Goal: Task Accomplishment & Management: Use online tool/utility

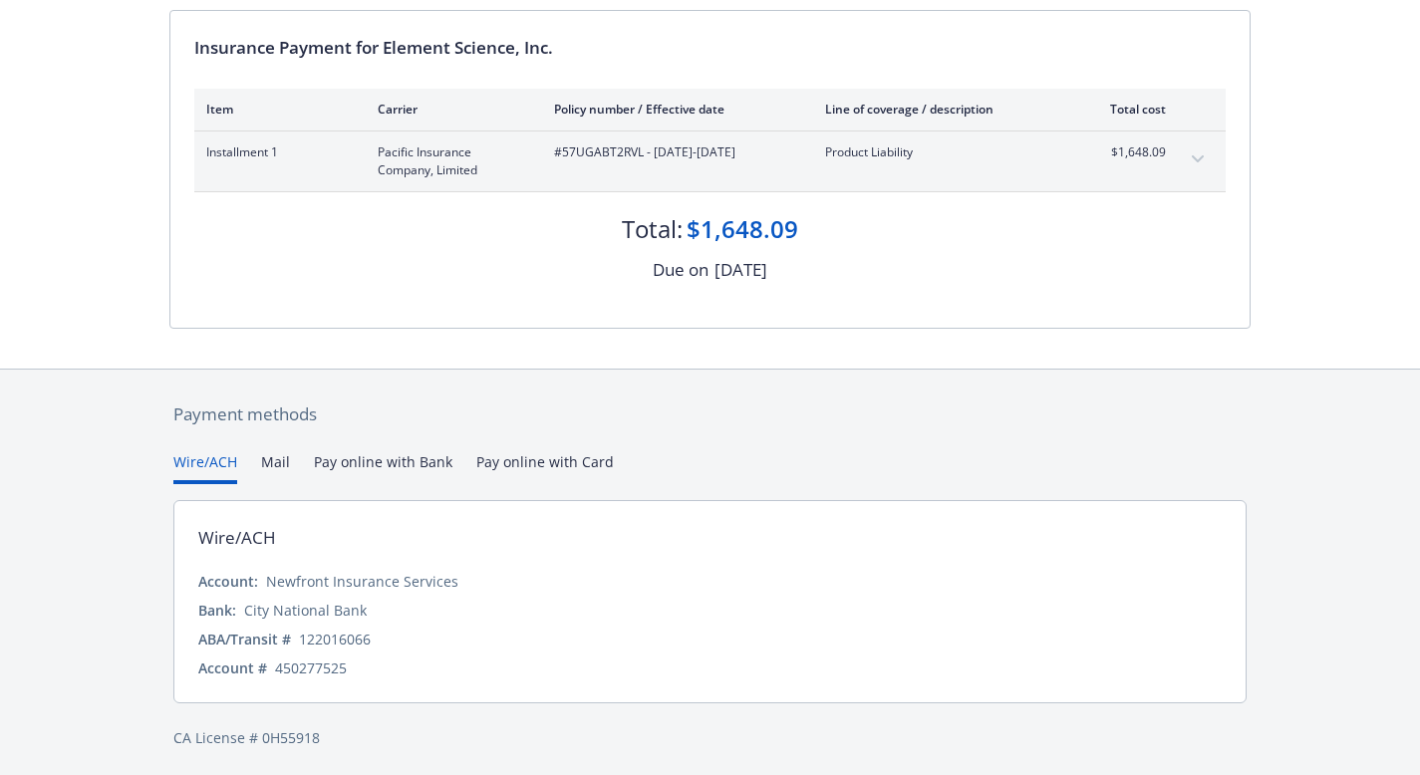
scroll to position [202, 0]
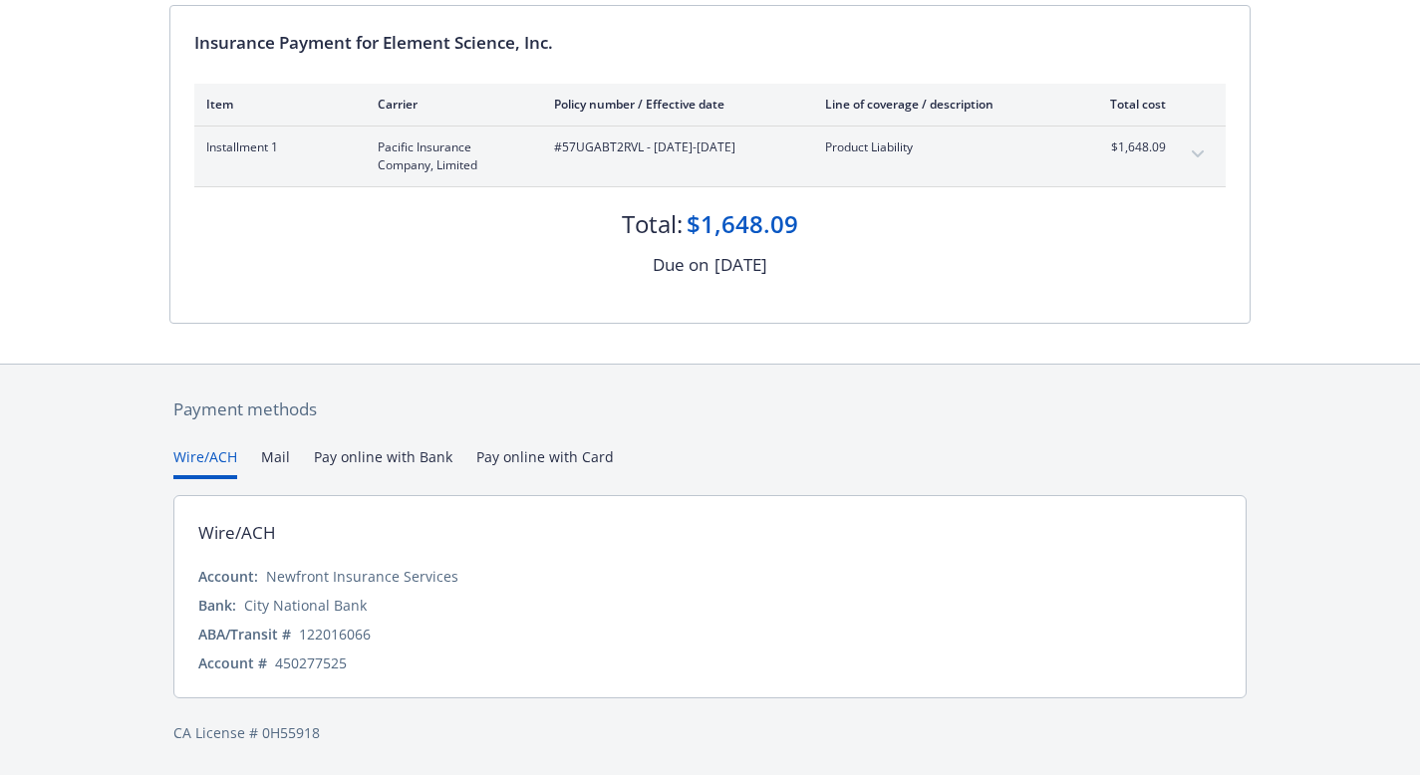
click at [1359, 364] on div "Payment methods Wire/ACH Mail Pay online with Bank Pay online with Card Wire/AC…" at bounding box center [710, 570] width 1420 height 412
